Goal: Transaction & Acquisition: Purchase product/service

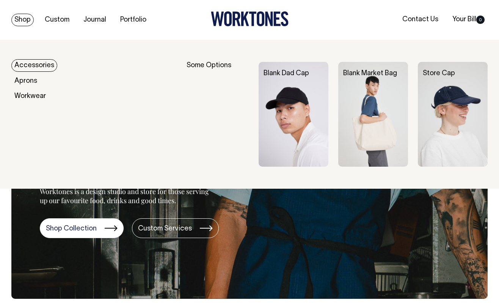
click at [292, 103] on img at bounding box center [294, 114] width 70 height 105
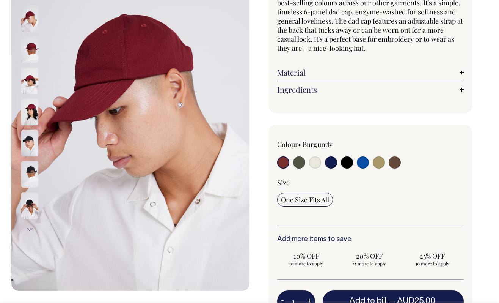
scroll to position [107, 0]
click at [314, 164] on input "radio" at bounding box center [315, 162] width 12 height 12
radio input "true"
select select "Natural"
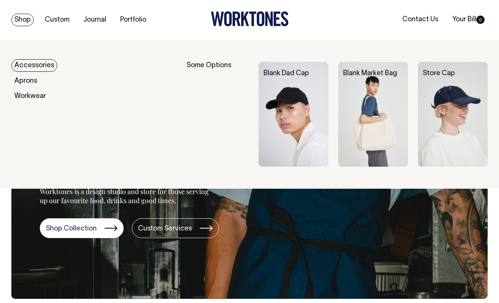
click at [287, 83] on div "Blank Dad Cap" at bounding box center [299, 74] width 80 height 24
click at [283, 106] on img at bounding box center [294, 114] width 70 height 105
